Goal: Check status: Check status

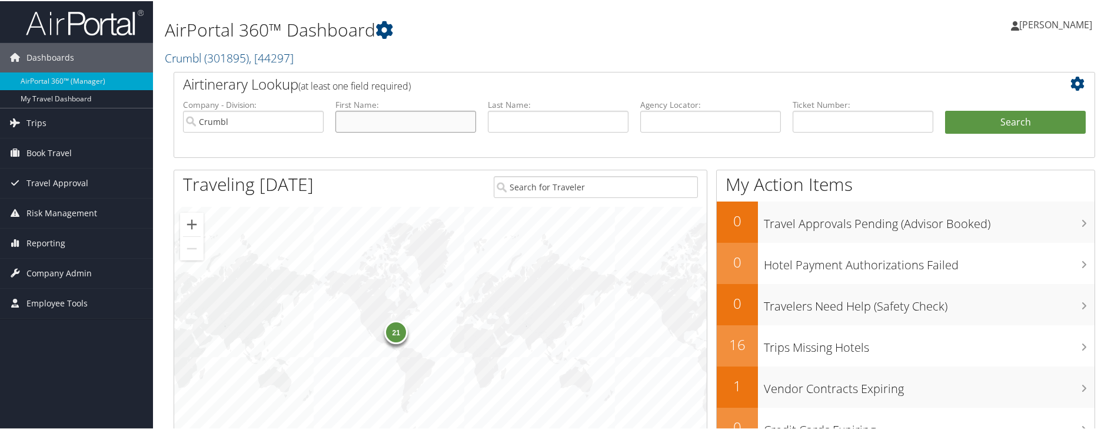
click at [390, 118] on input "text" at bounding box center [406, 120] width 141 height 22
type input "michael"
click at [945, 109] on button "Search" at bounding box center [1015, 121] width 141 height 24
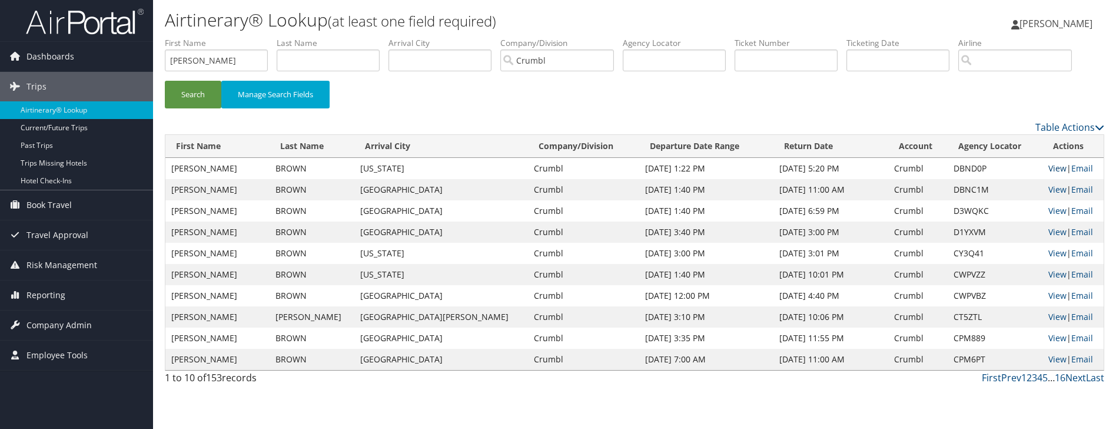
click at [1048, 167] on link "View" at bounding box center [1057, 167] width 18 height 11
click at [1048, 190] on link "View" at bounding box center [1057, 189] width 18 height 11
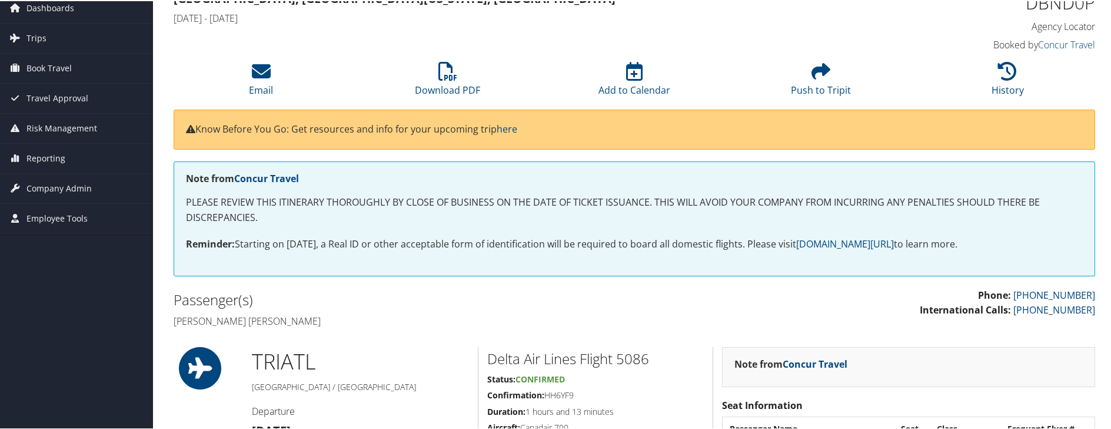
scroll to position [42, 0]
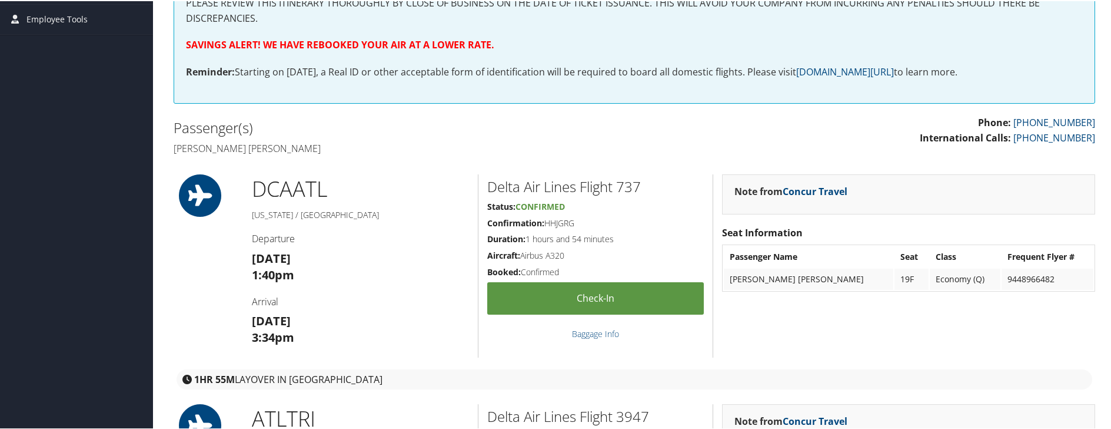
scroll to position [252, 0]
